Goal: Task Accomplishment & Management: Use online tool/utility

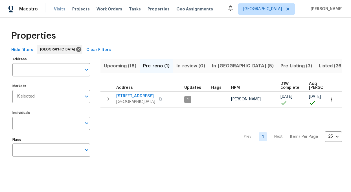
click at [60, 8] on span "Visits" at bounding box center [60, 9] width 12 height 6
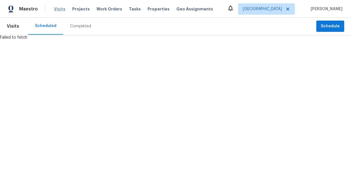
click at [59, 8] on span "Visits" at bounding box center [60, 9] width 12 height 6
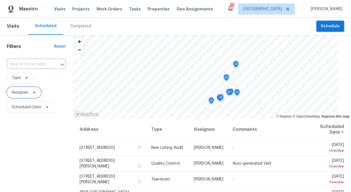
click at [28, 93] on span "Assignee" at bounding box center [20, 93] width 17 height 6
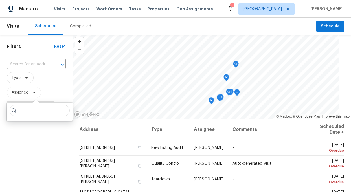
click at [29, 112] on input "search" at bounding box center [40, 110] width 60 height 11
type input "[PERSON_NAME]"
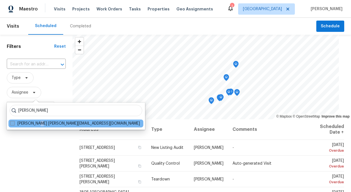
click at [34, 124] on label "[PERSON_NAME] [PERSON_NAME][EMAIL_ADDRESS][DOMAIN_NAME]" at bounding box center [75, 124] width 130 height 6
click at [14, 124] on input "[PERSON_NAME] [PERSON_NAME][EMAIL_ADDRESS][DOMAIN_NAME]" at bounding box center [12, 123] width 4 height 4
checkbox input "true"
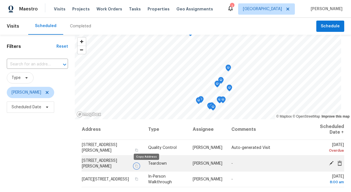
click at [138, 165] on icon "button" at bounding box center [136, 165] width 3 height 3
click at [138, 166] on icon "button" at bounding box center [136, 165] width 3 height 3
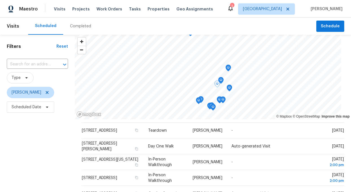
scroll to position [97, 0]
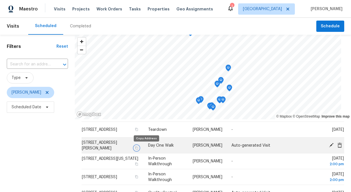
click at [138, 147] on icon "button" at bounding box center [136, 147] width 3 height 3
